Goal: Check status: Check status

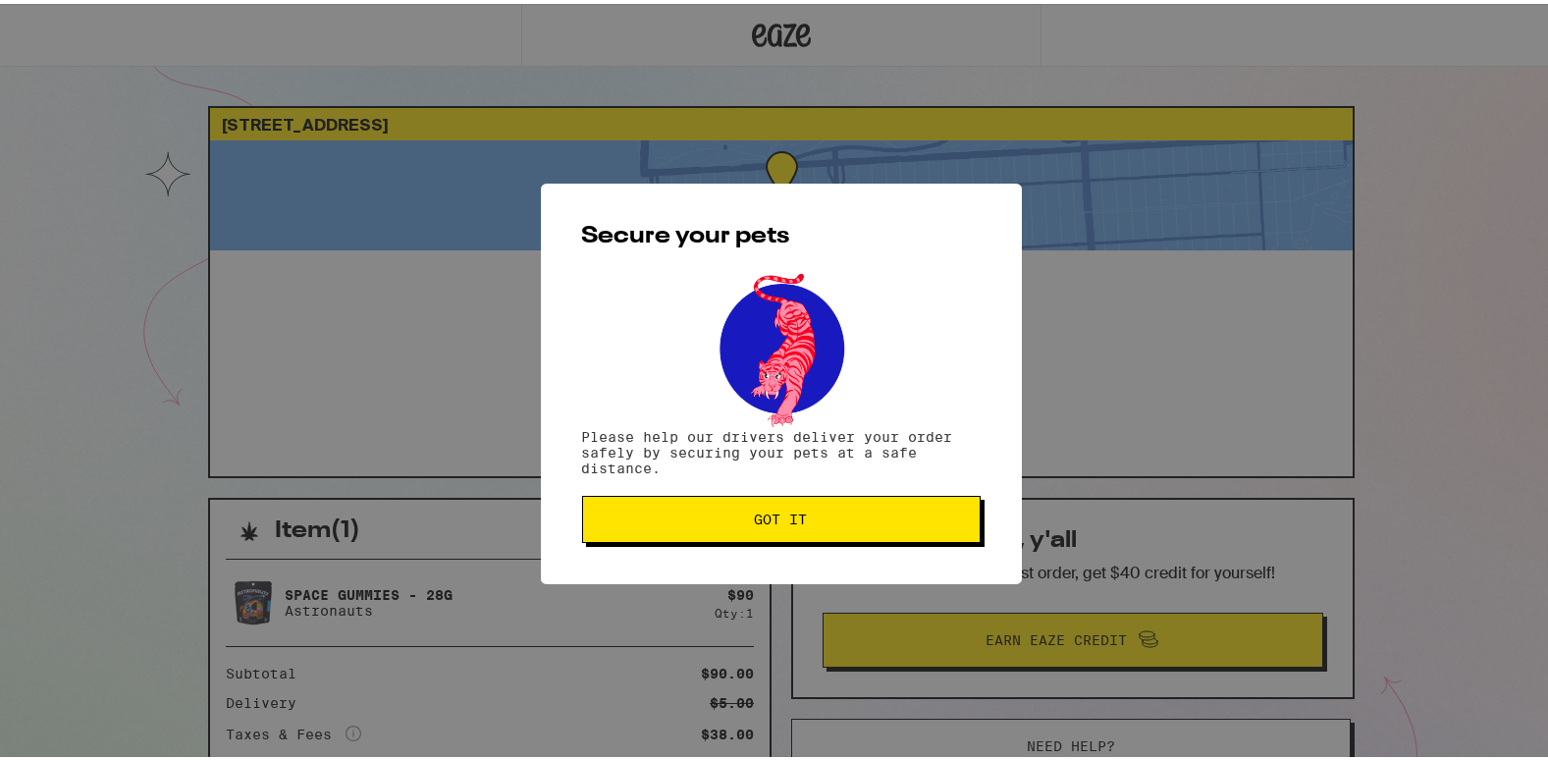
click at [791, 503] on button "Got it" at bounding box center [781, 515] width 398 height 47
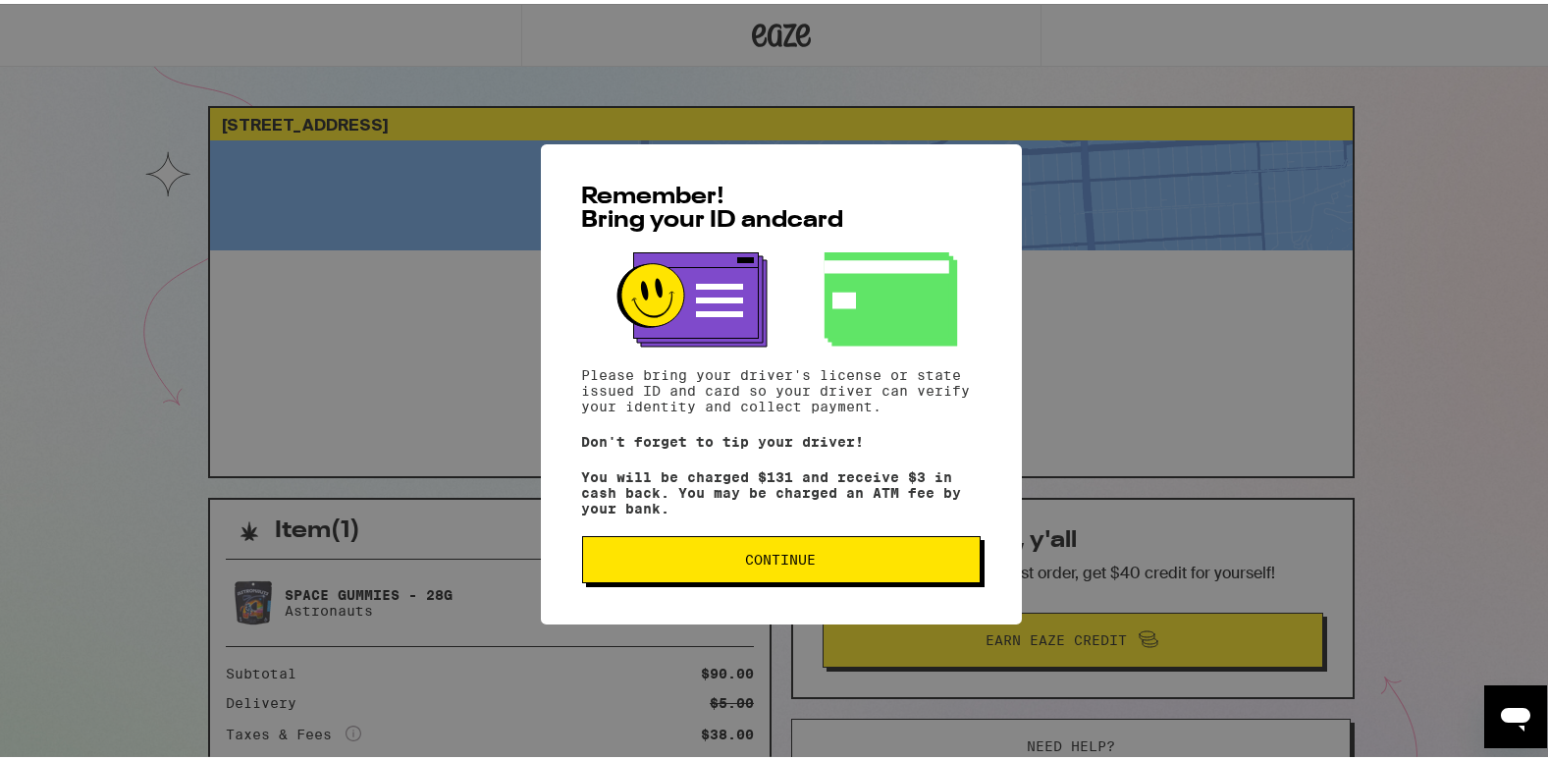
click at [749, 555] on span "Continue" at bounding box center [781, 556] width 71 height 14
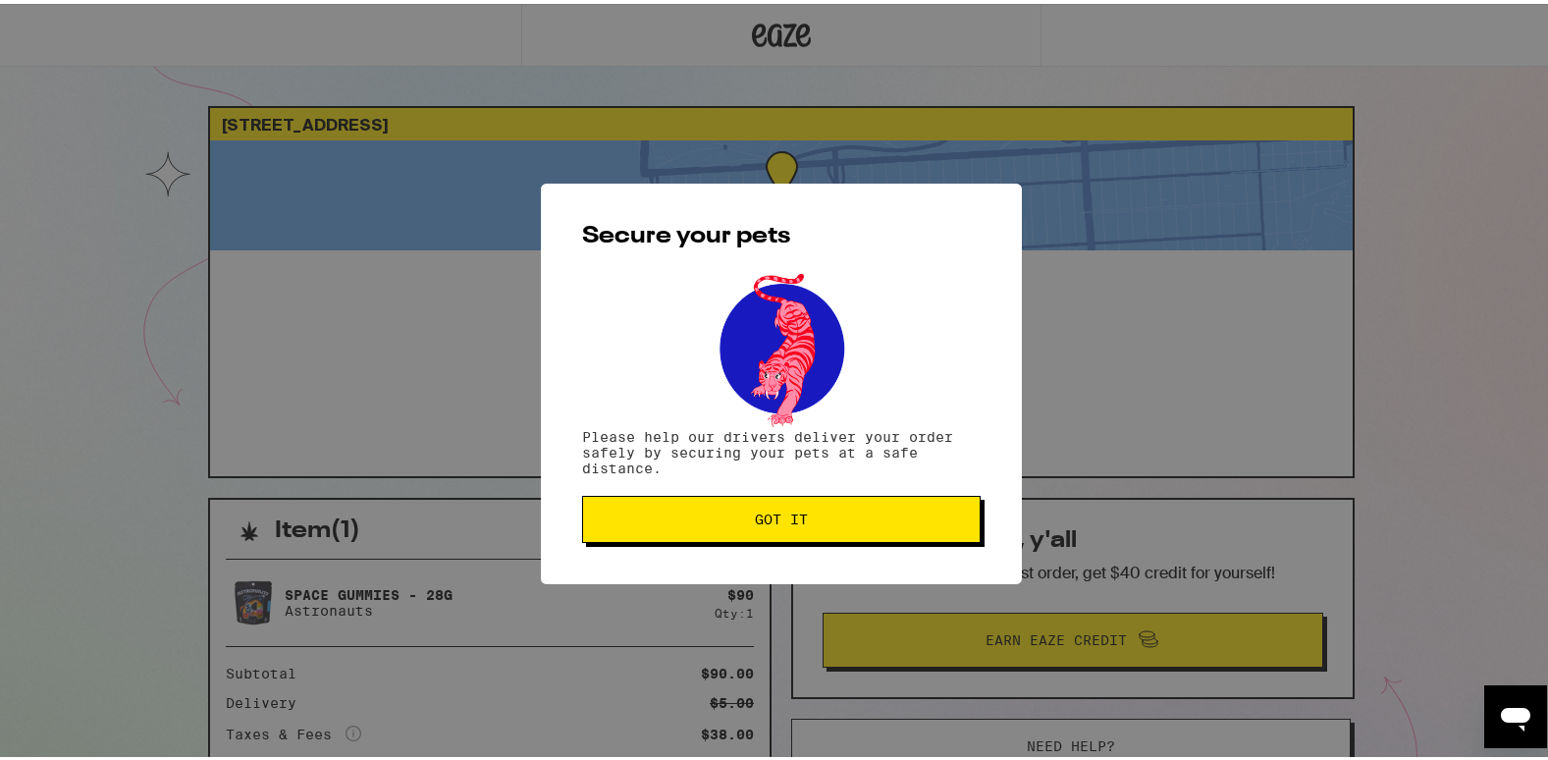
click at [726, 522] on span "Got it" at bounding box center [781, 515] width 365 height 14
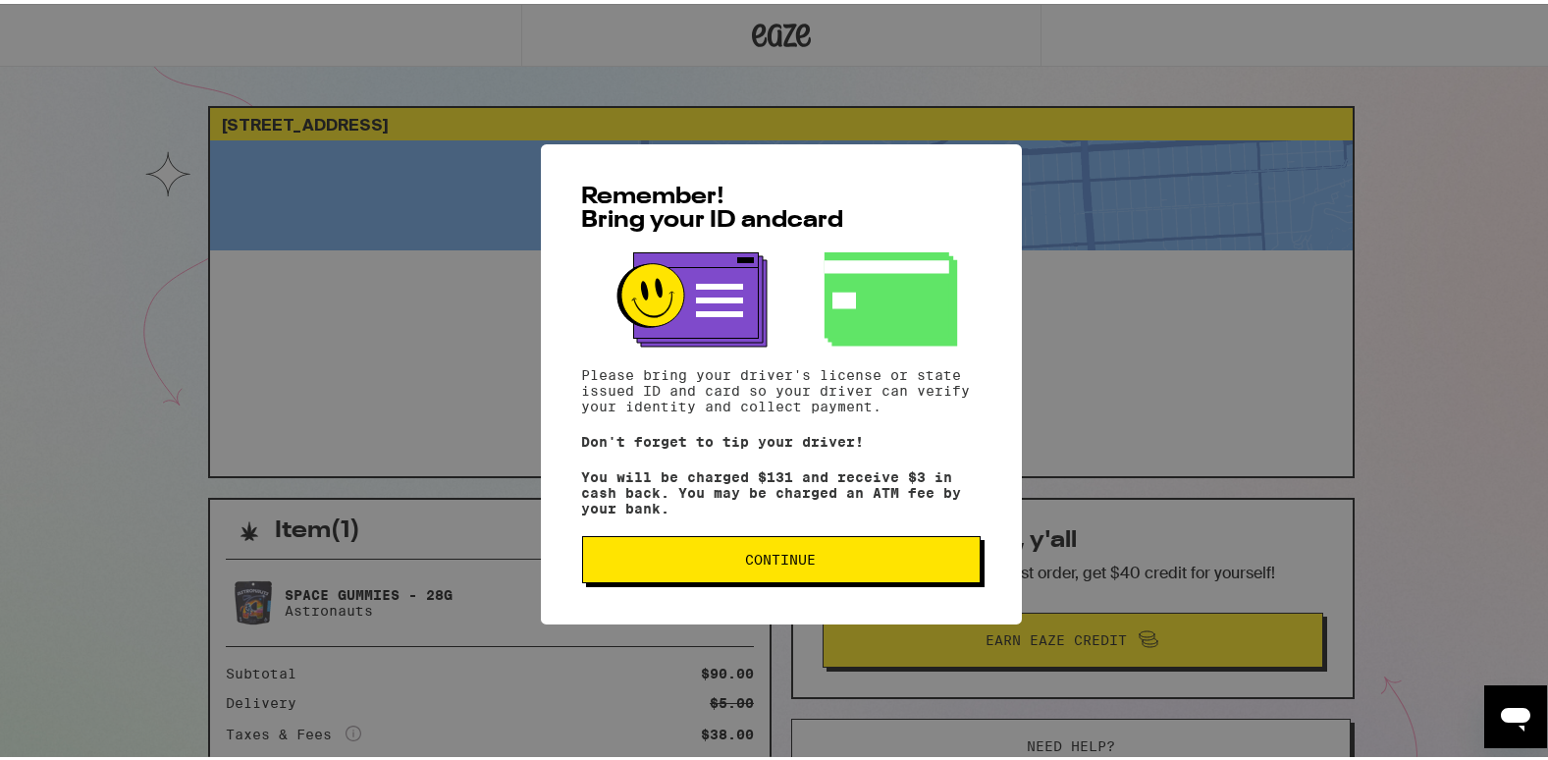
click at [855, 570] on button "Continue" at bounding box center [781, 555] width 398 height 47
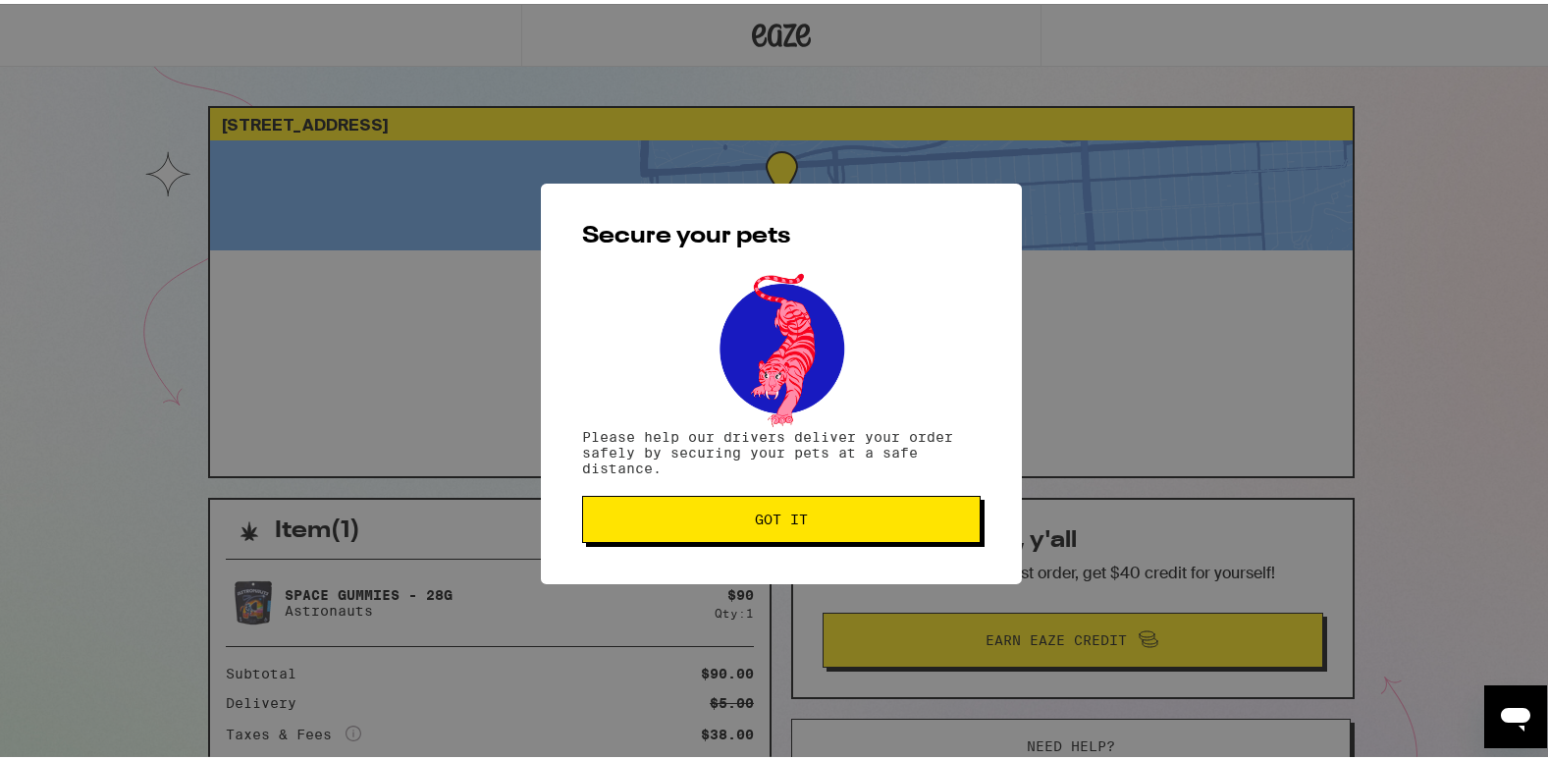
click at [816, 519] on span "Got it" at bounding box center [781, 515] width 365 height 14
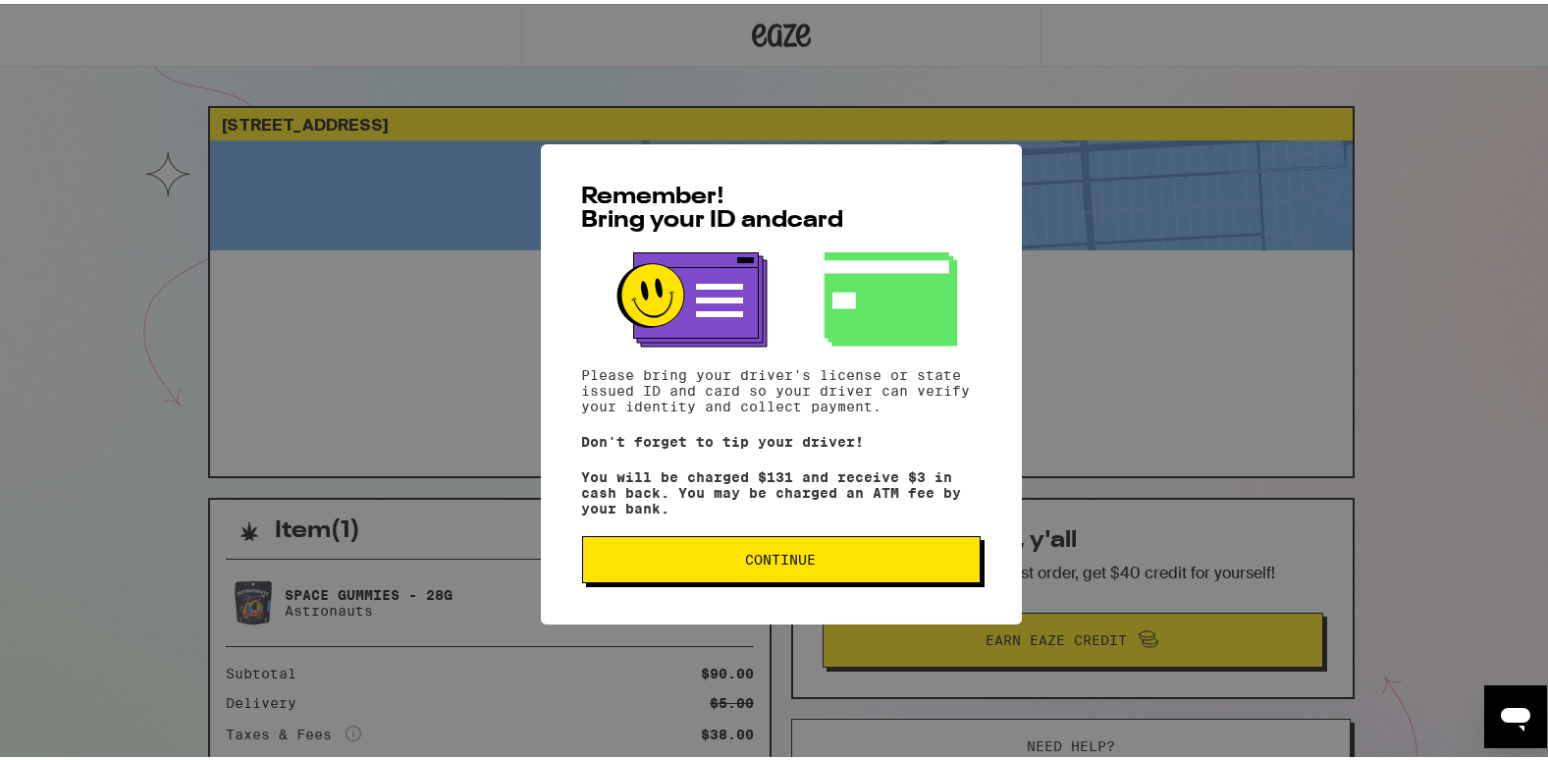
click at [746, 562] on span "Continue" at bounding box center [781, 556] width 71 height 14
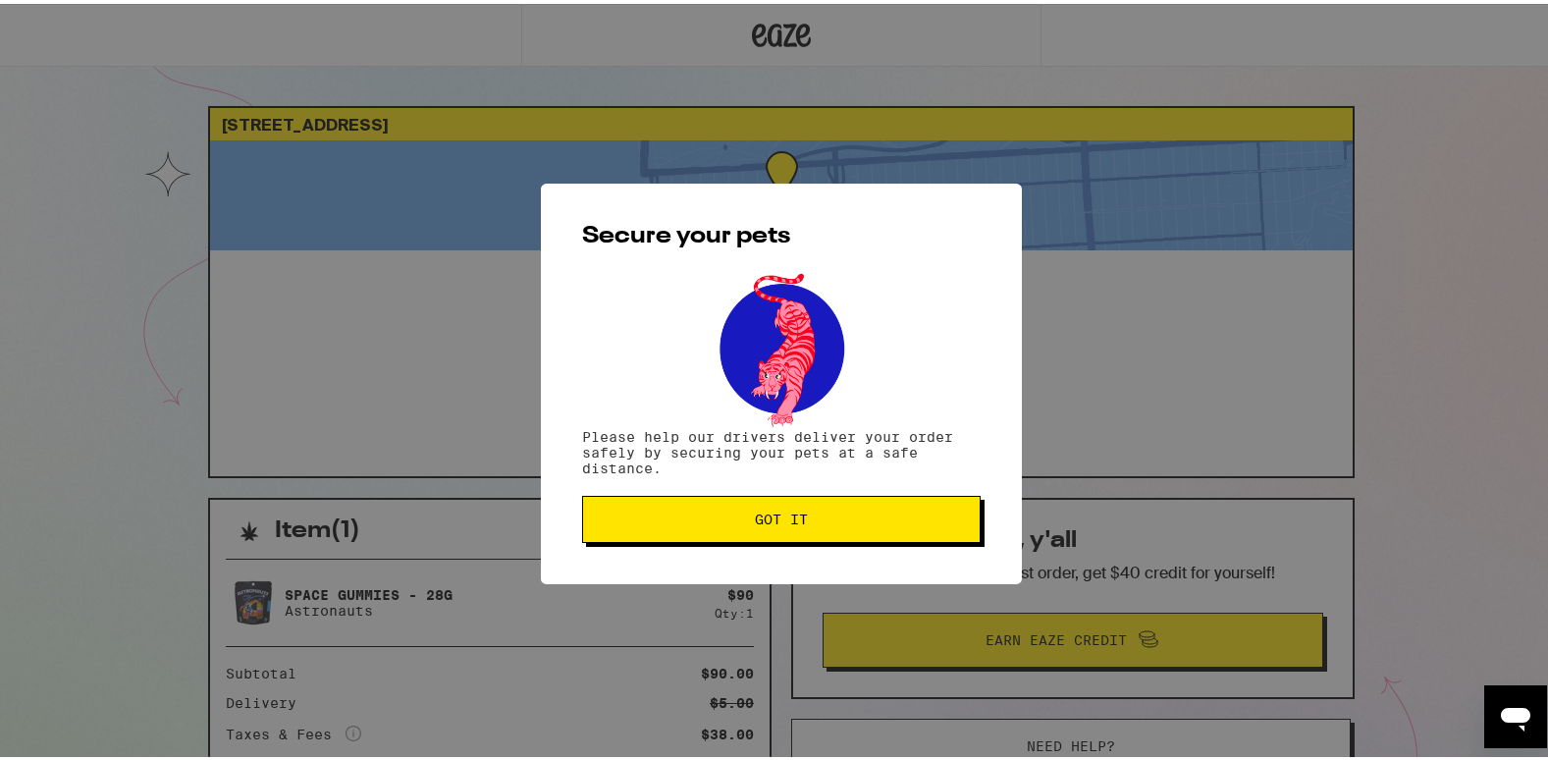
click at [730, 526] on button "Got it" at bounding box center [781, 515] width 398 height 47
